Goal: Find specific page/section: Find specific page/section

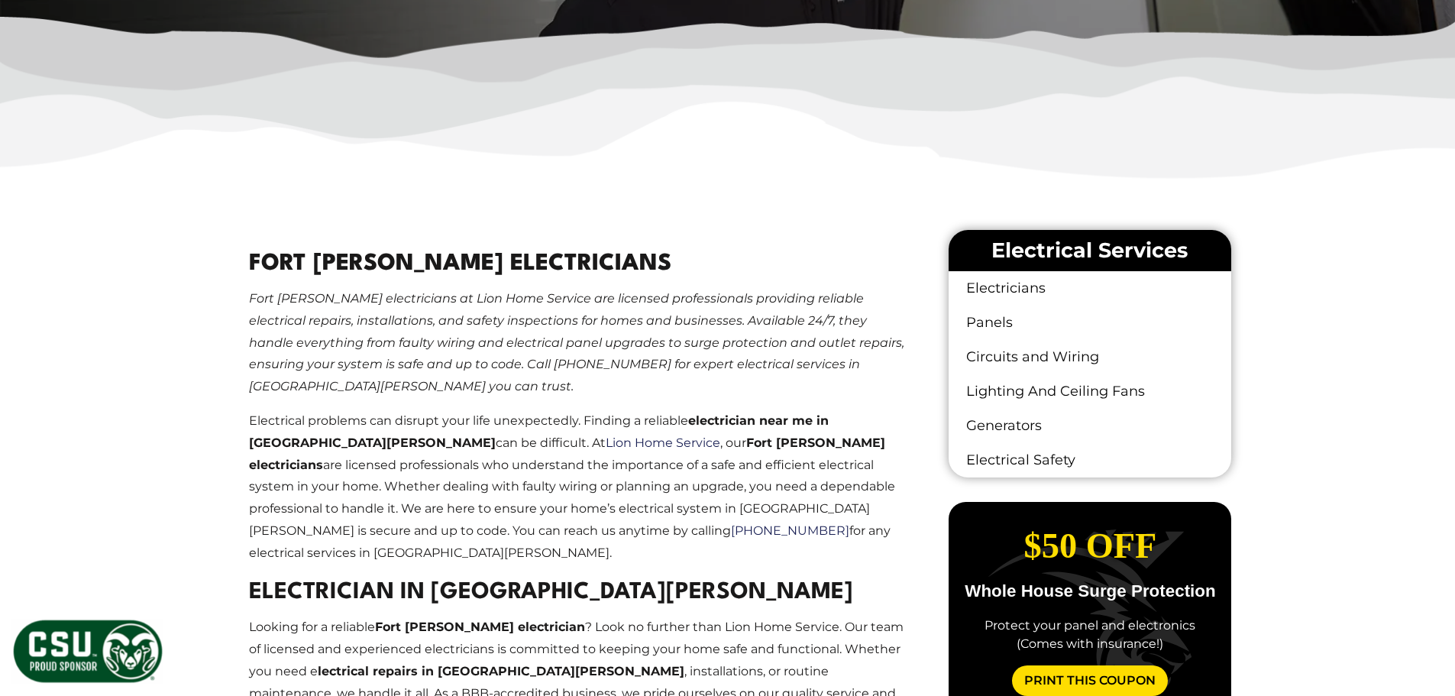
scroll to position [917, 0]
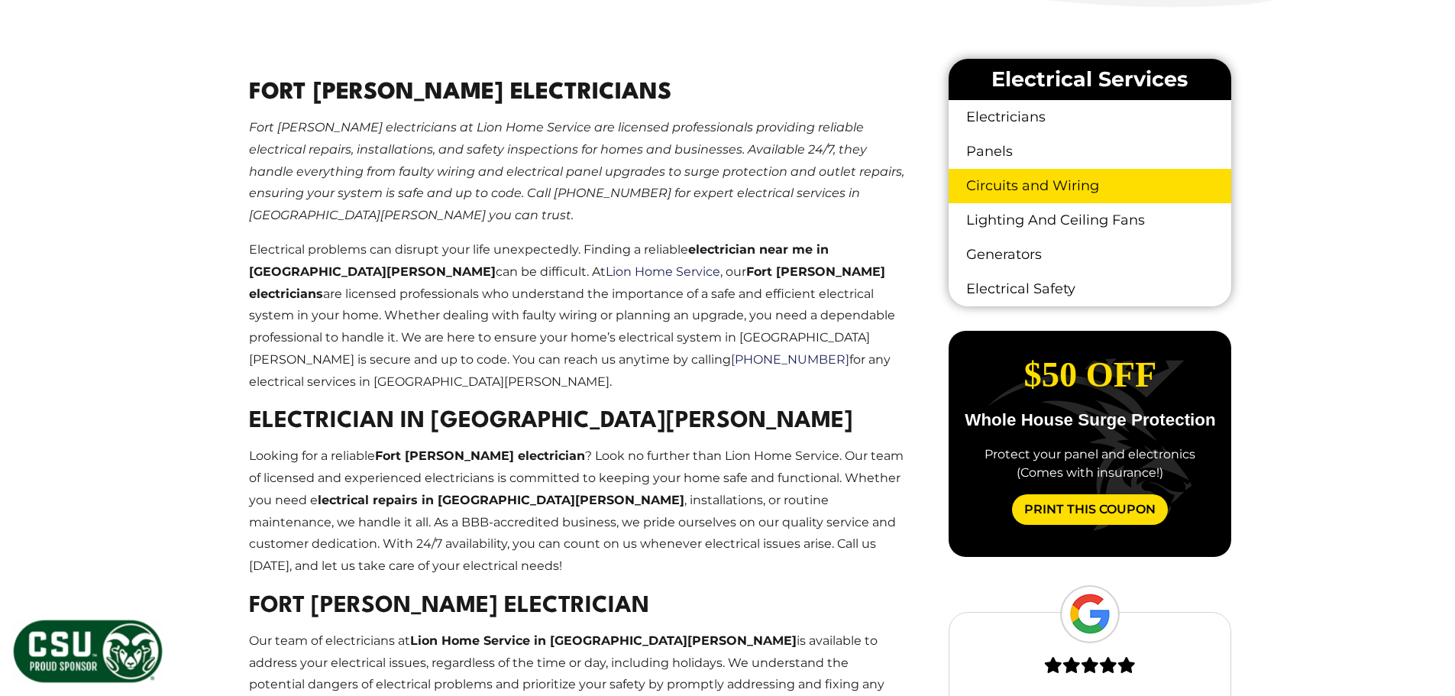
click at [999, 180] on link "Circuits and Wiring" at bounding box center [1090, 186] width 282 height 34
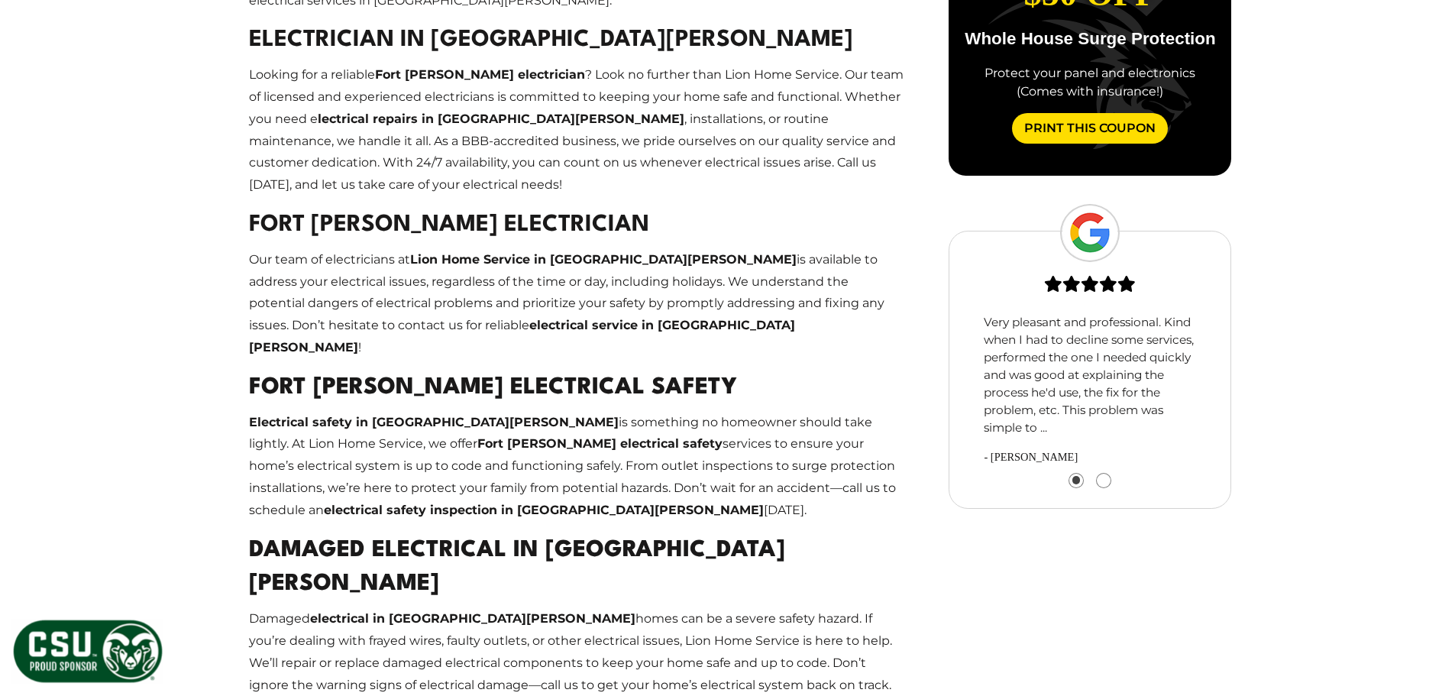
scroll to position [1299, 0]
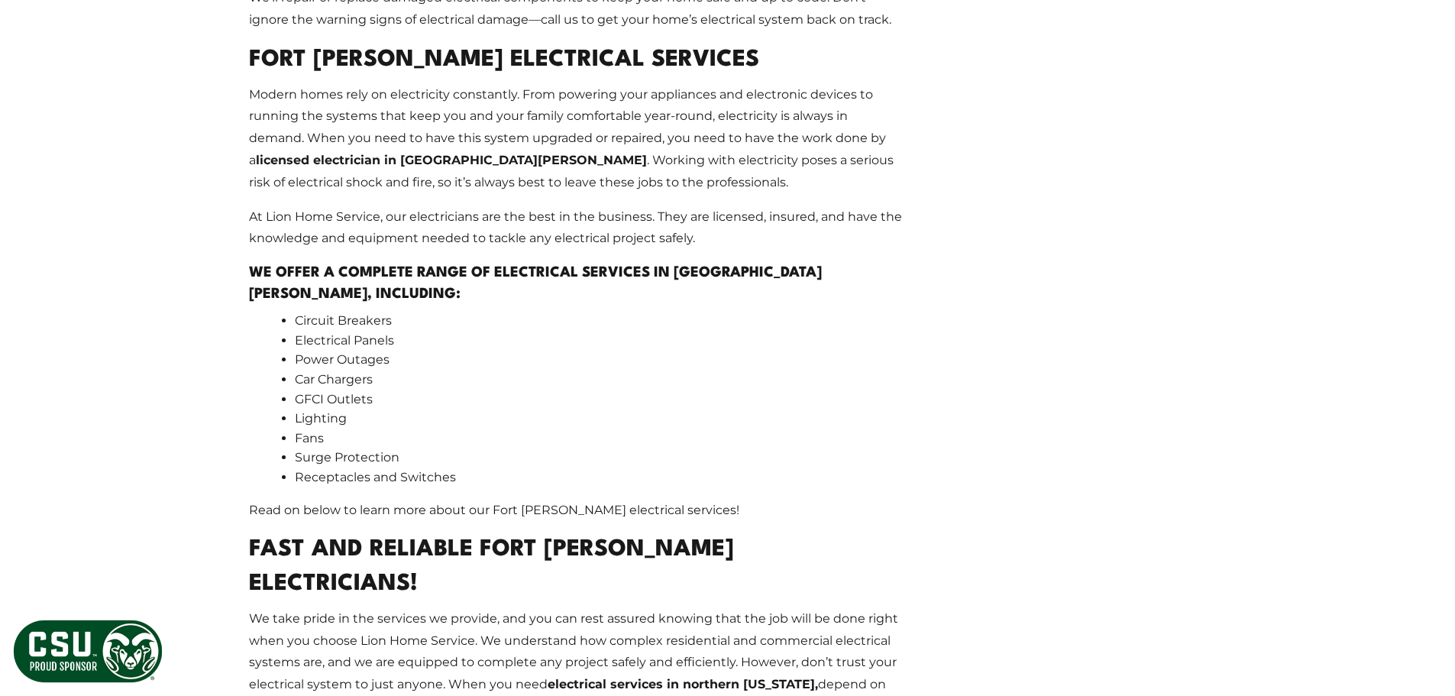
scroll to position [1986, 0]
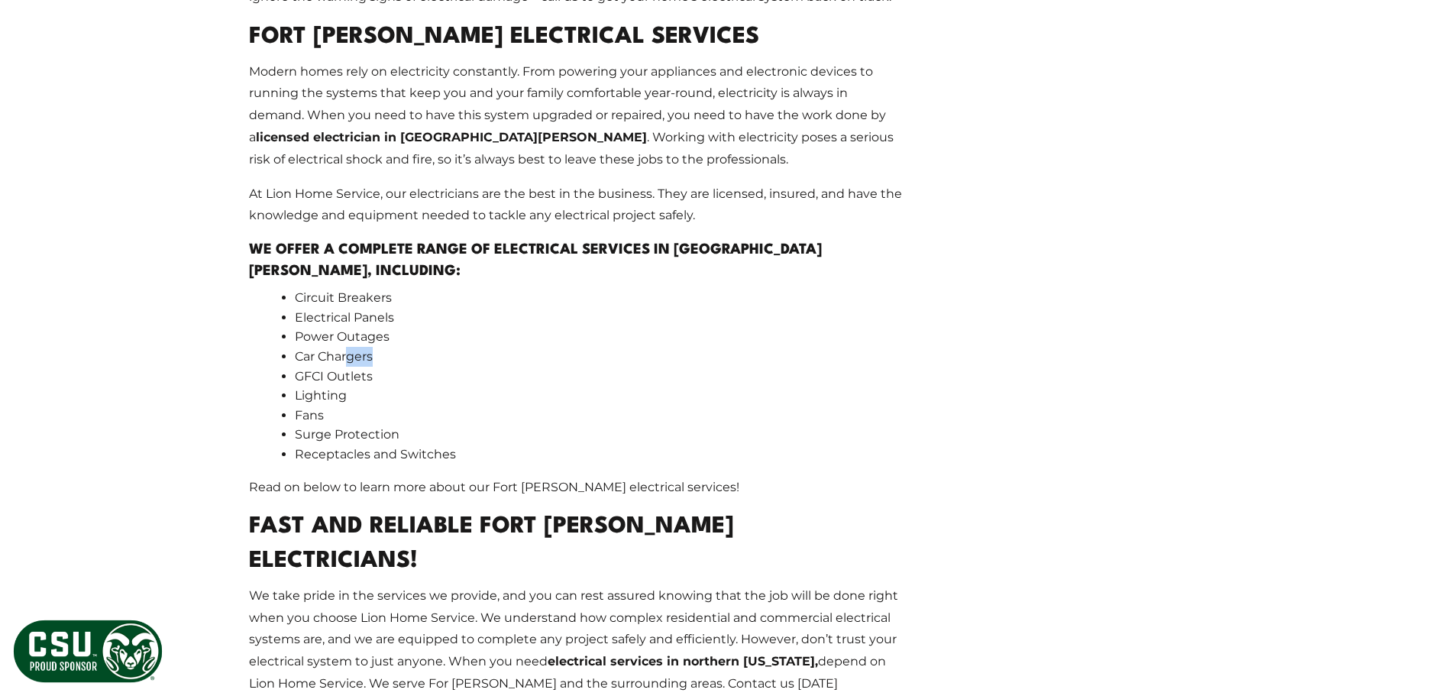
drag, startPoint x: 348, startPoint y: 252, endPoint x: 415, endPoint y: 248, distance: 66.6
click at [415, 347] on li "Car Chargers" at bounding box center [600, 357] width 610 height 20
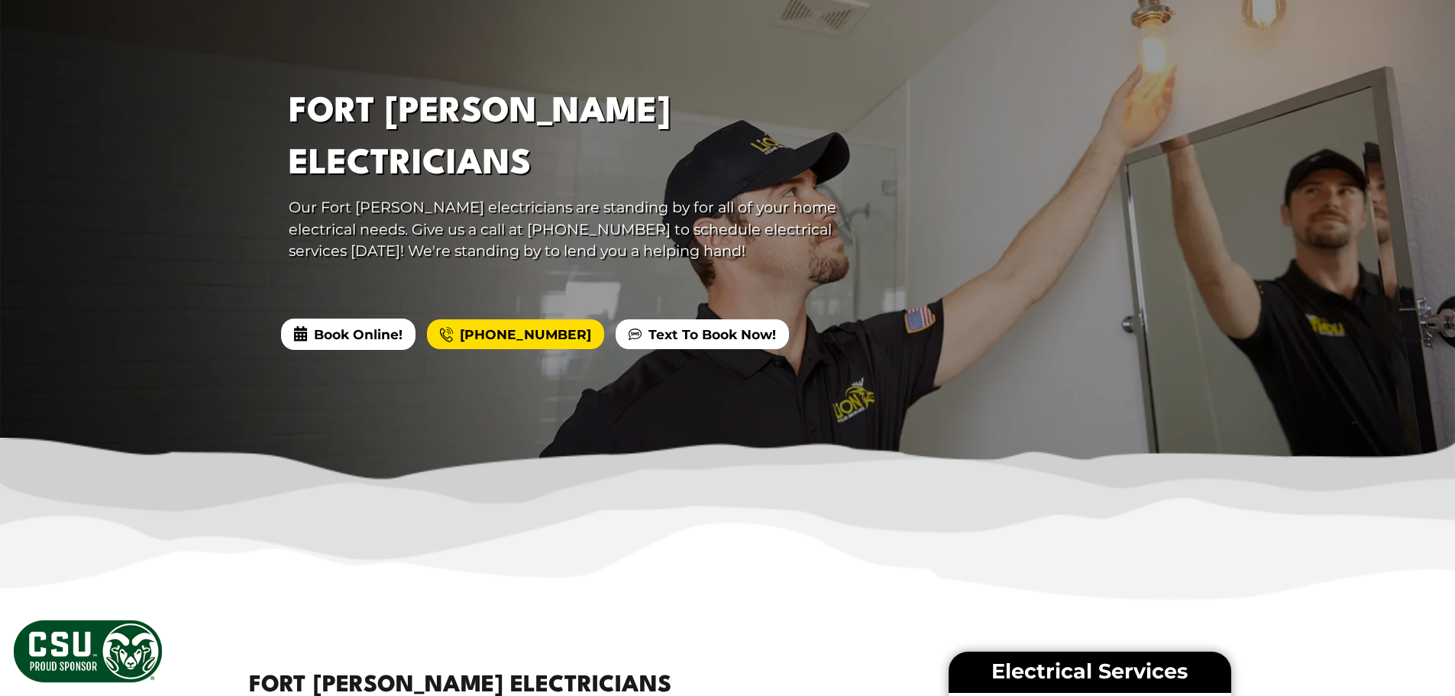
scroll to position [0, 0]
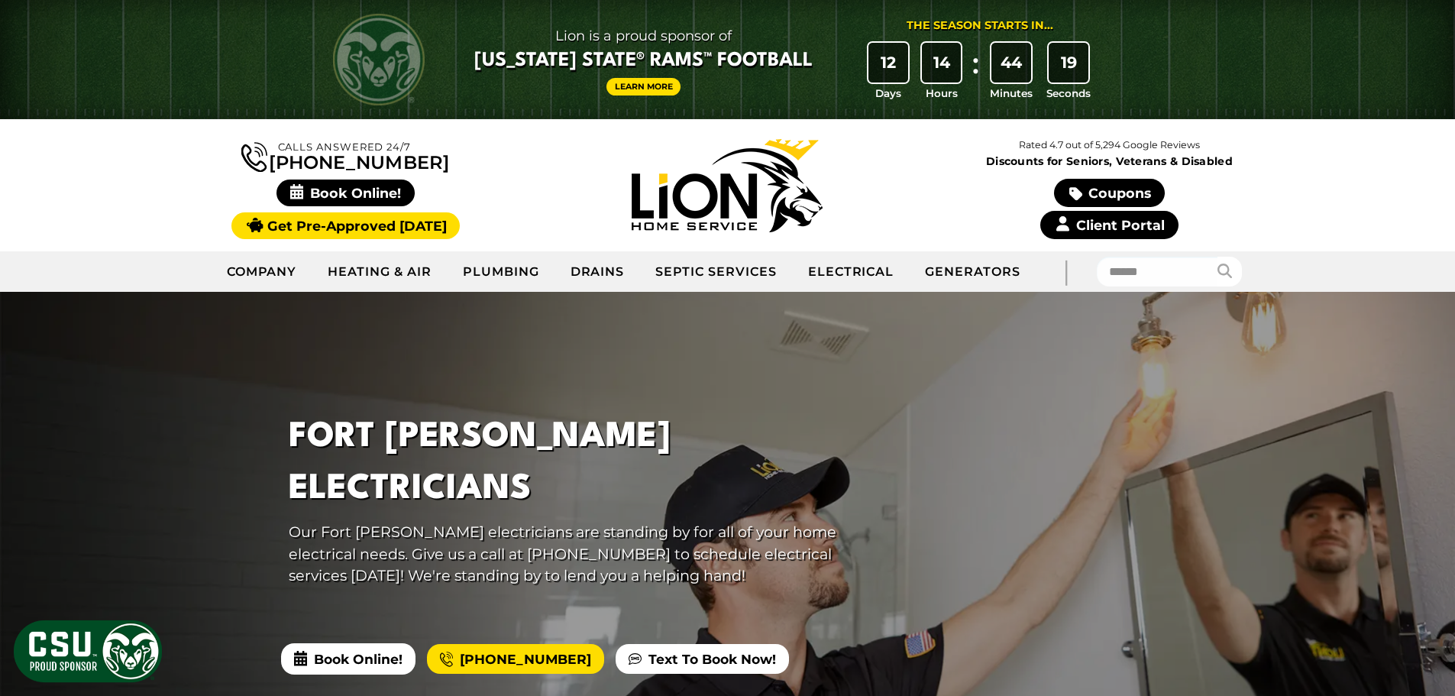
click at [1099, 223] on link "Client Portal" at bounding box center [1110, 225] width 138 height 28
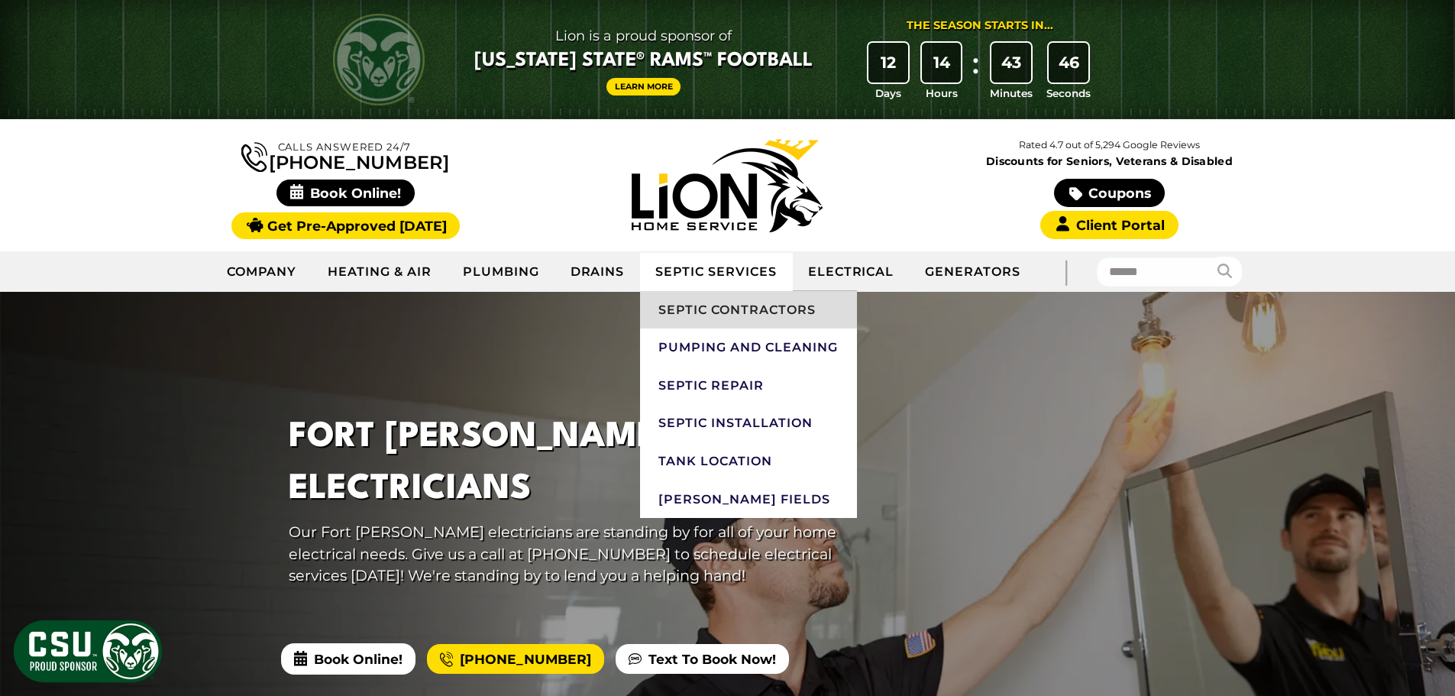
drag, startPoint x: 743, startPoint y: 314, endPoint x: 729, endPoint y: 309, distance: 15.5
